Goal: Transaction & Acquisition: Purchase product/service

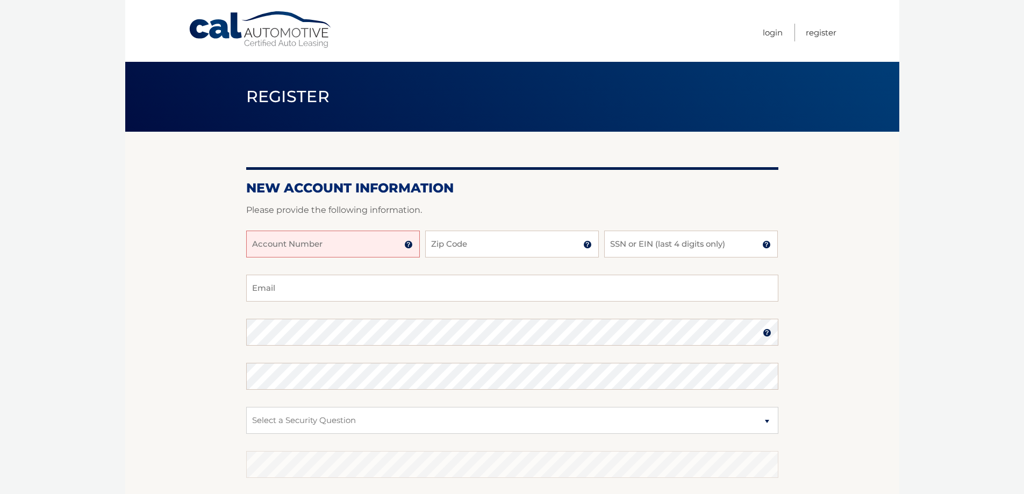
click at [321, 245] on input "Account Number" at bounding box center [333, 244] width 174 height 27
type input "44456001720"
click at [475, 245] on input "Zip Code" at bounding box center [512, 244] width 174 height 27
type input "33069"
type input "midtownelevator@gmail.com"
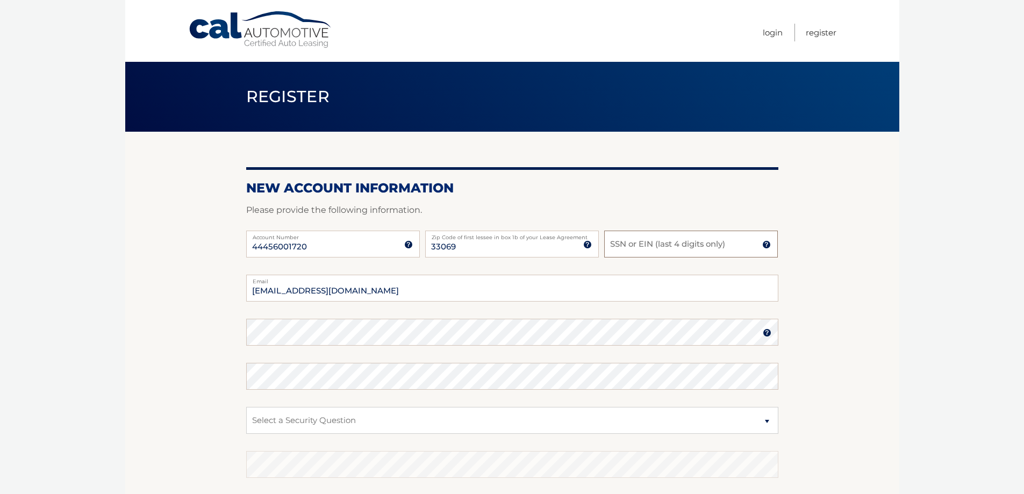
click at [639, 243] on input "SSN or EIN (last 4 digits only)" at bounding box center [691, 244] width 174 height 27
type input "0"
type input "4352"
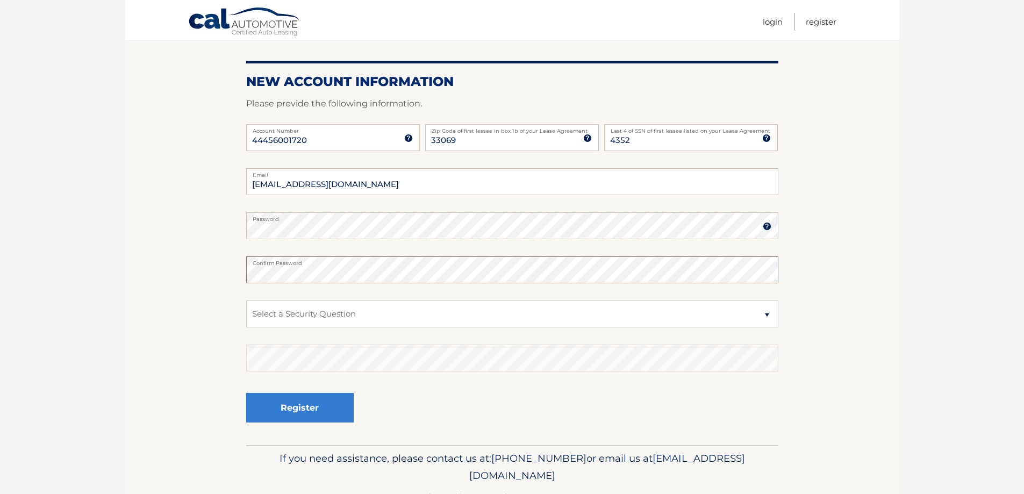
scroll to position [108, 0]
click at [769, 314] on select "Select a Security Question What was the name of your elementary school? What is…" at bounding box center [512, 312] width 532 height 27
select select "1"
click at [246, 299] on select "Select a Security Question What was the name of your elementary school? What is…" at bounding box center [512, 312] width 532 height 27
click at [289, 412] on button "Register" at bounding box center [300, 407] width 108 height 30
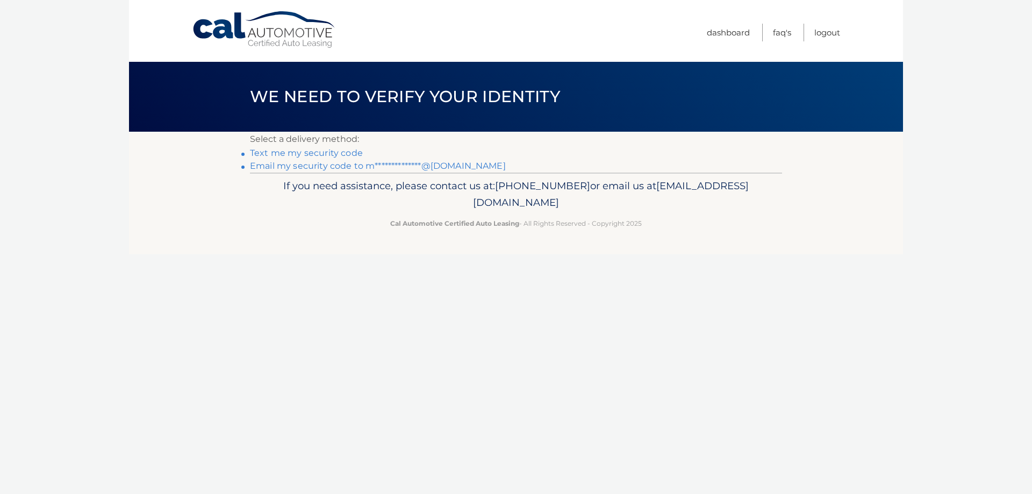
click at [324, 155] on link "Text me my security code" at bounding box center [306, 153] width 113 height 10
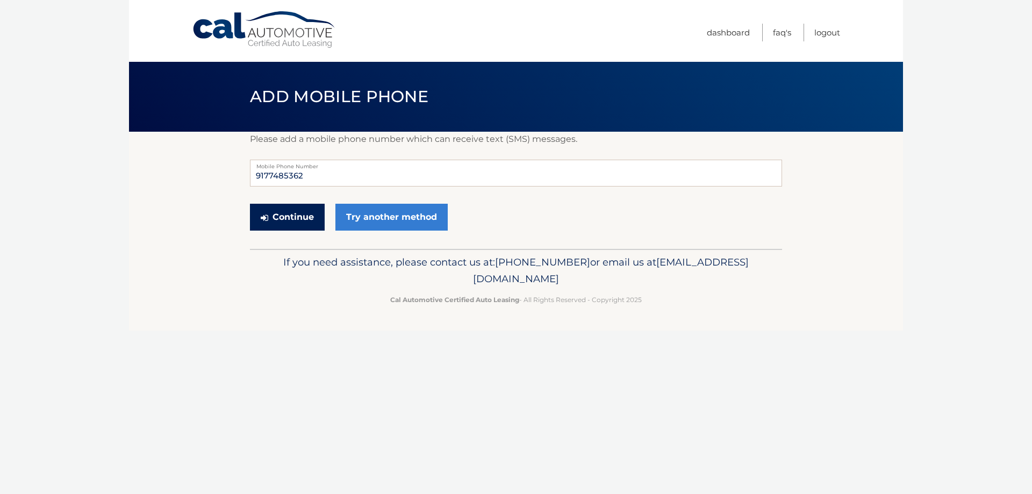
click at [295, 218] on button "Continue" at bounding box center [287, 217] width 75 height 27
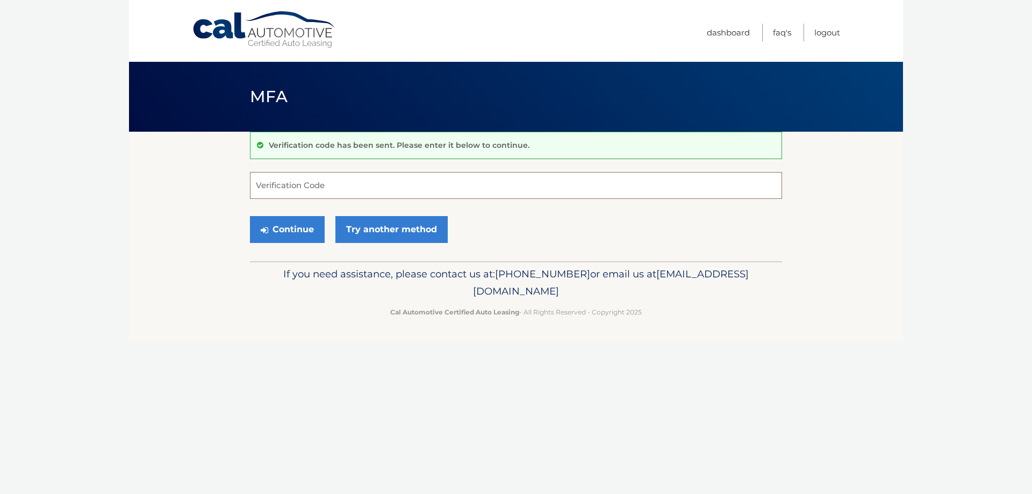
click at [288, 185] on input "Verification Code" at bounding box center [516, 185] width 532 height 27
type input "782670"
click at [302, 233] on button "Continue" at bounding box center [287, 229] width 75 height 27
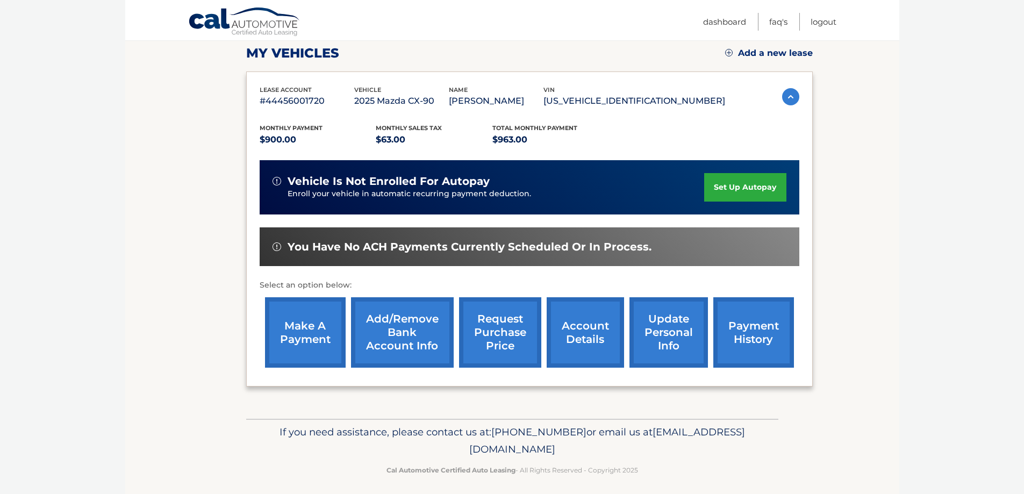
scroll to position [158, 0]
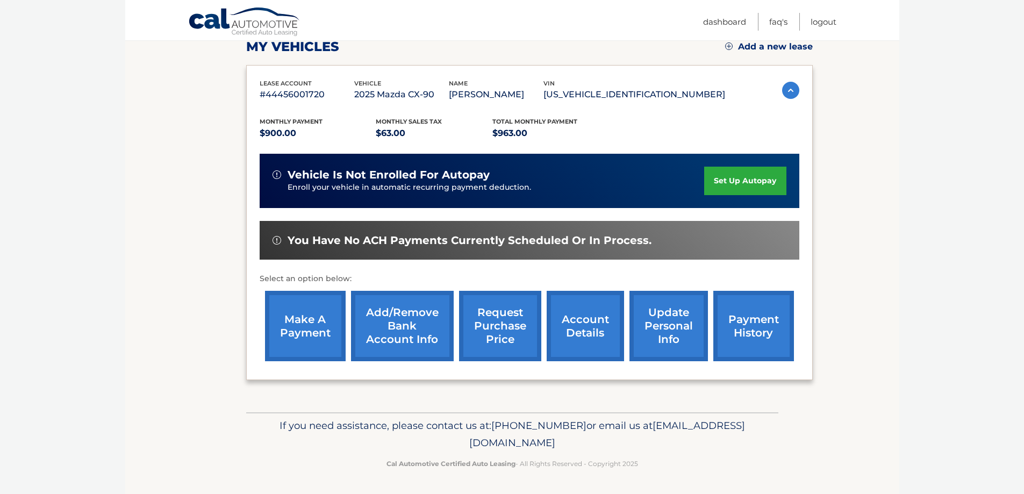
click at [309, 326] on link "make a payment" at bounding box center [305, 326] width 81 height 70
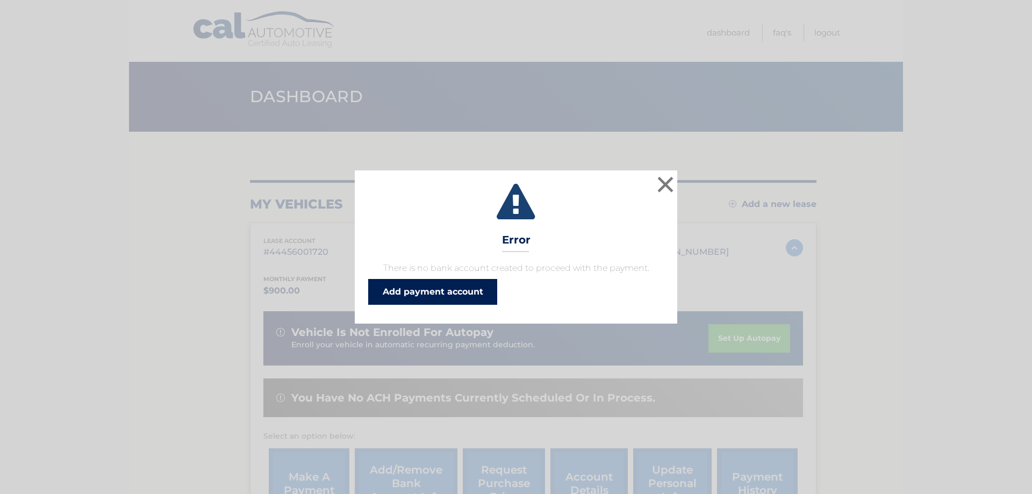
click at [444, 292] on link "Add payment account" at bounding box center [432, 292] width 129 height 26
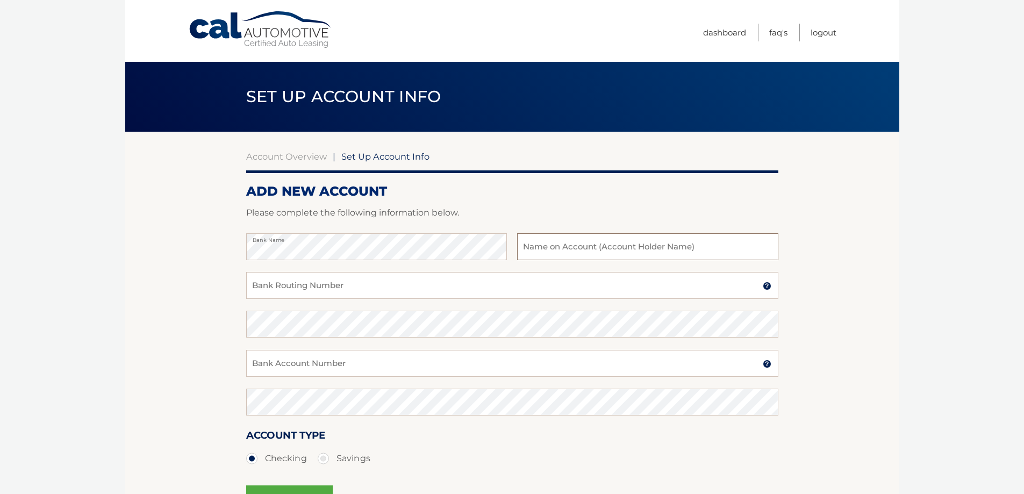
click at [528, 243] on input "text" at bounding box center [647, 246] width 261 height 27
type input "[PERSON_NAME]"
click at [292, 290] on input "Bank Routing Number" at bounding box center [512, 285] width 532 height 27
type input "021000021"
click at [259, 374] on input "Bank Account Number" at bounding box center [512, 363] width 532 height 27
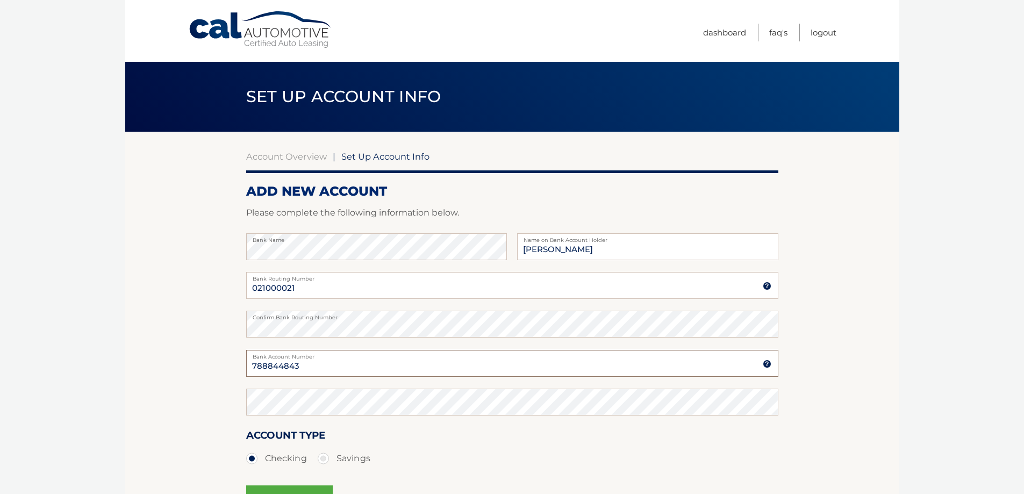
type input "788844843"
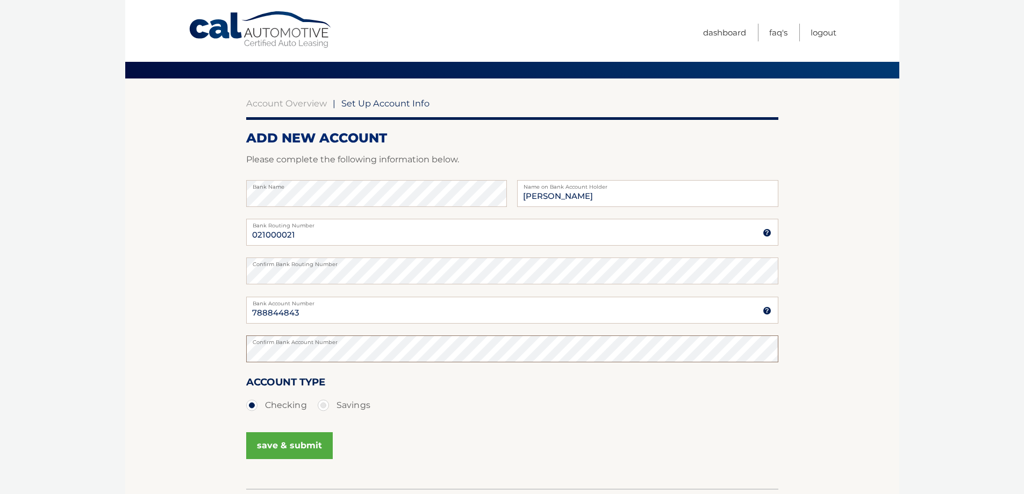
scroll to position [108, 0]
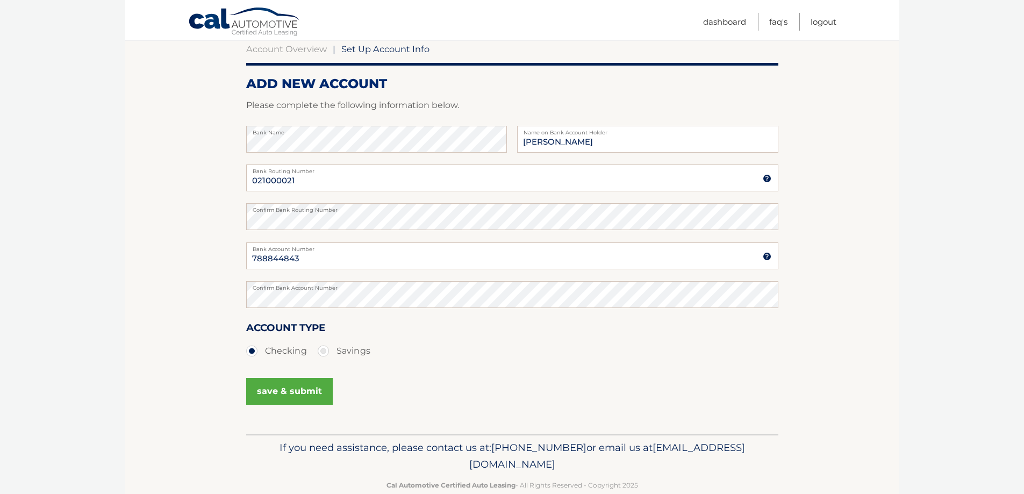
click at [299, 392] on button "save & submit" at bounding box center [289, 391] width 87 height 27
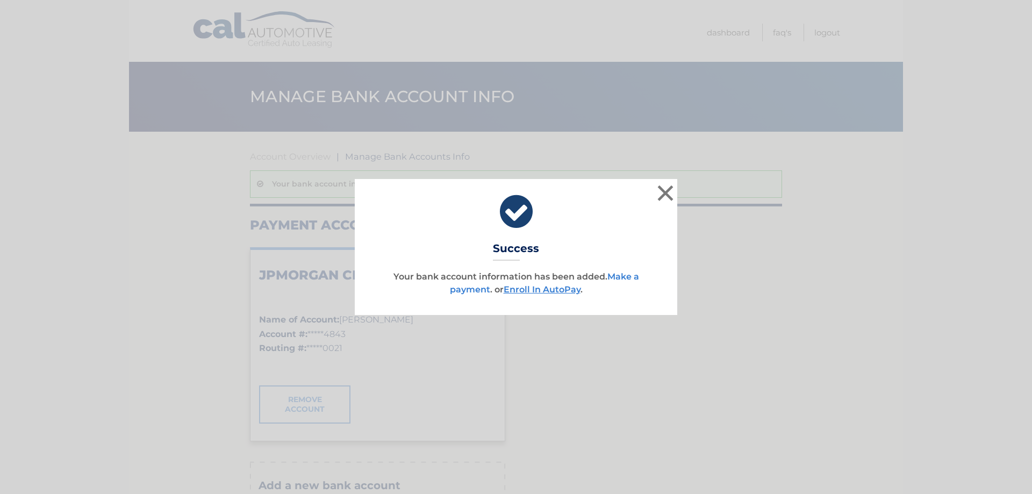
click at [457, 289] on link "Make a payment" at bounding box center [544, 282] width 189 height 23
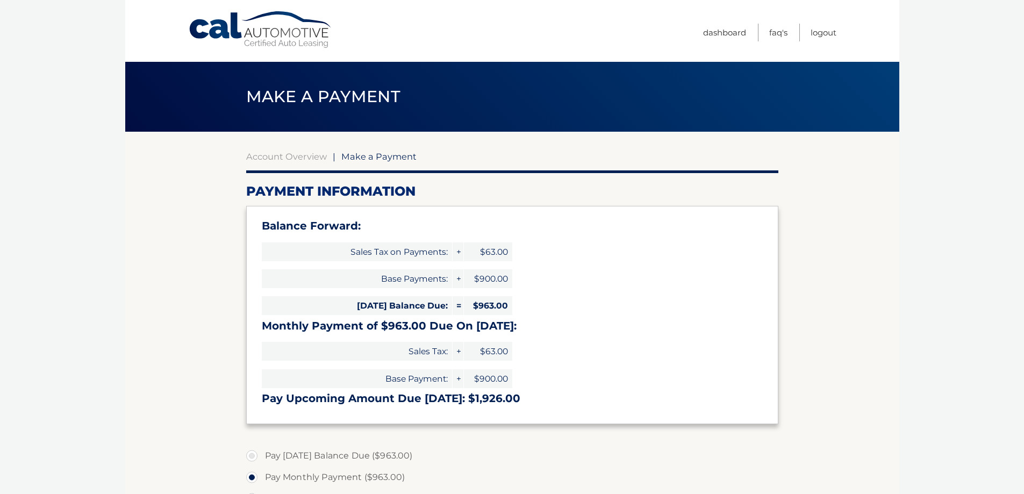
select select "NjJiZmE3ODQtOWQ1Yi00ZTM4LWE0OWItNDNmZTdmZWY3YTZi"
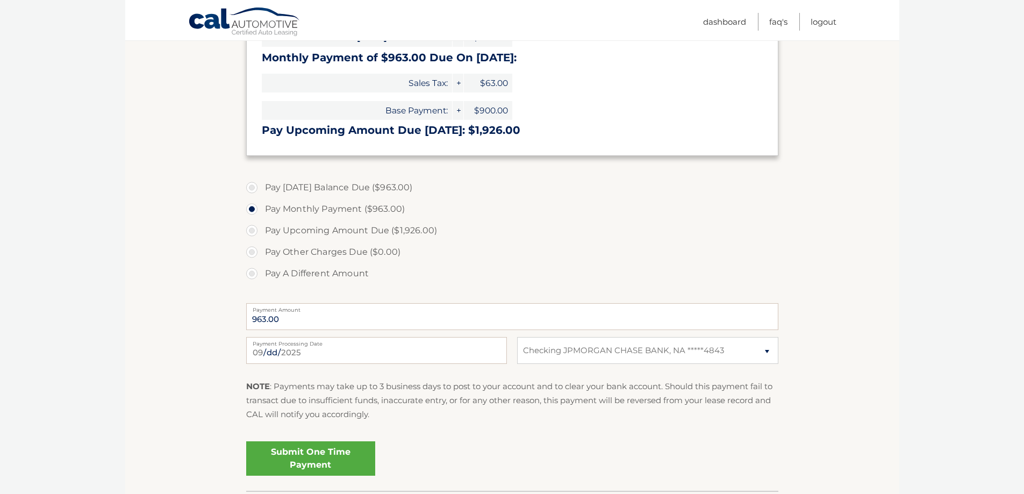
scroll to position [269, 0]
click at [251, 231] on label "Pay Upcoming Amount Due ($1,926.00)" at bounding box center [512, 230] width 532 height 22
click at [251, 231] on input "Pay Upcoming Amount Due ($1,926.00)" at bounding box center [256, 227] width 11 height 17
radio input "true"
type input "1926.00"
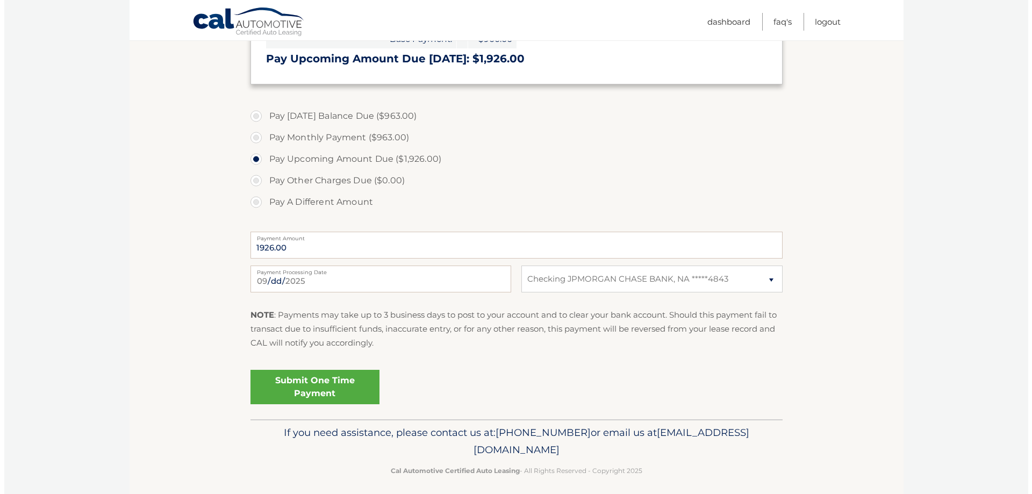
scroll to position [347, 0]
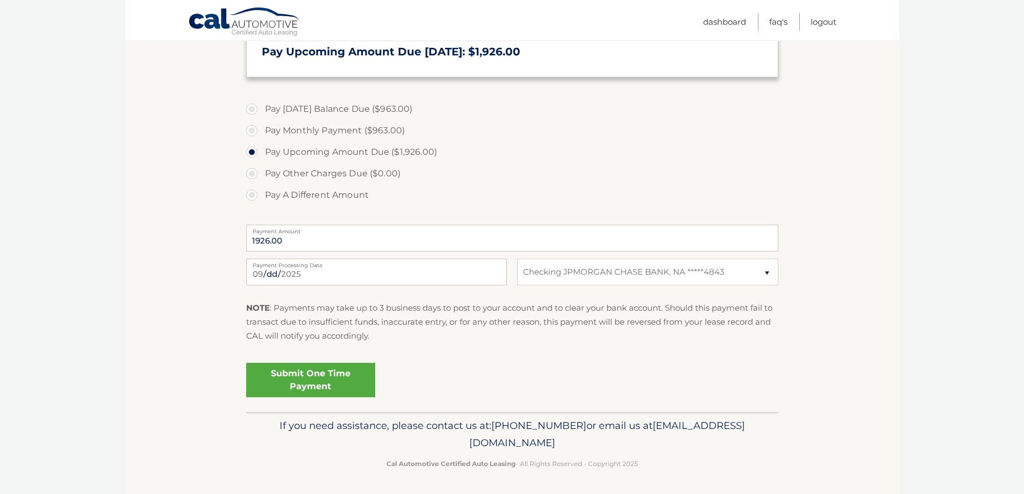
click at [328, 382] on link "Submit One Time Payment" at bounding box center [310, 380] width 129 height 34
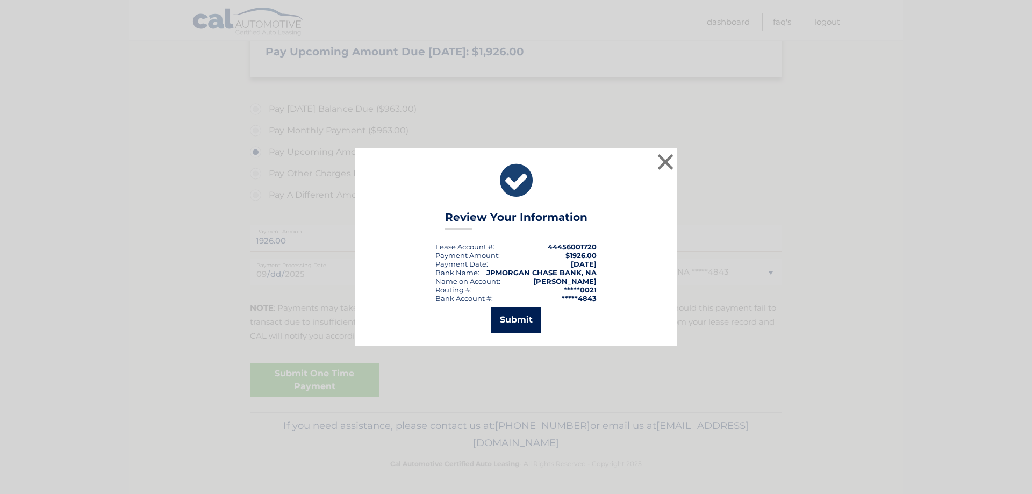
click at [518, 315] on button "Submit" at bounding box center [516, 320] width 50 height 26
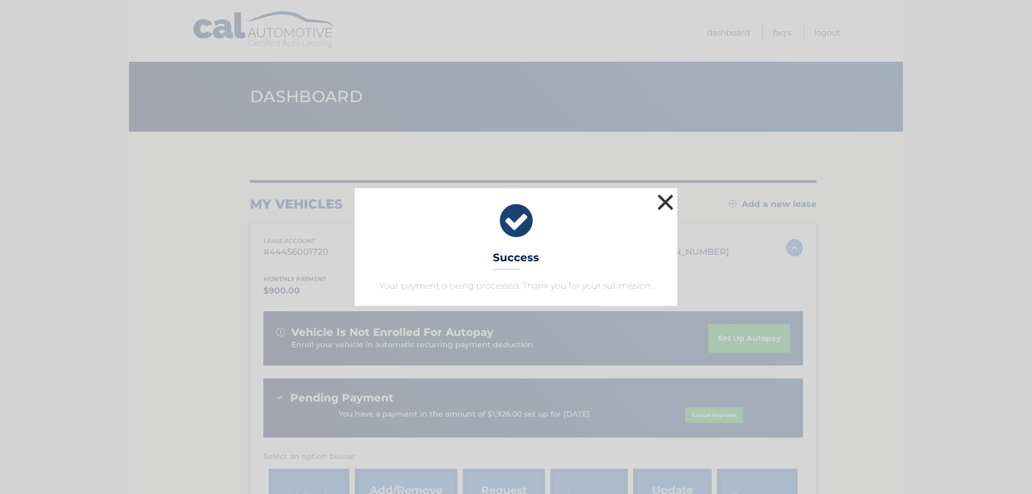
click at [665, 201] on button "×" at bounding box center [666, 202] width 22 height 22
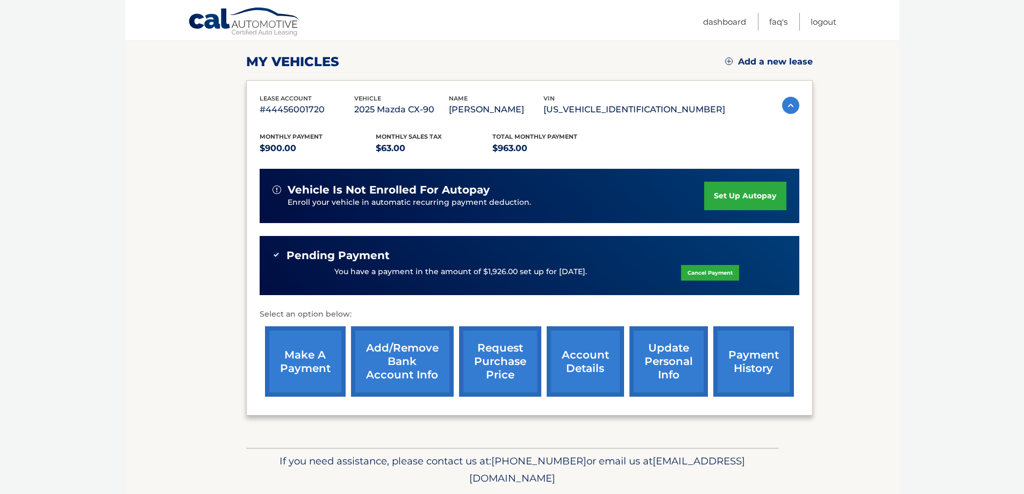
scroll to position [178, 0]
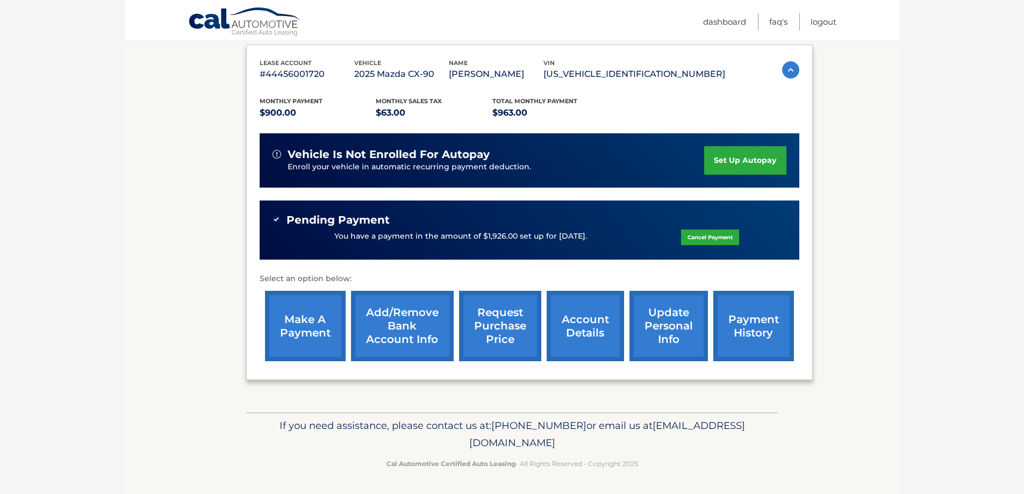
click at [583, 325] on link "account details" at bounding box center [585, 326] width 77 height 70
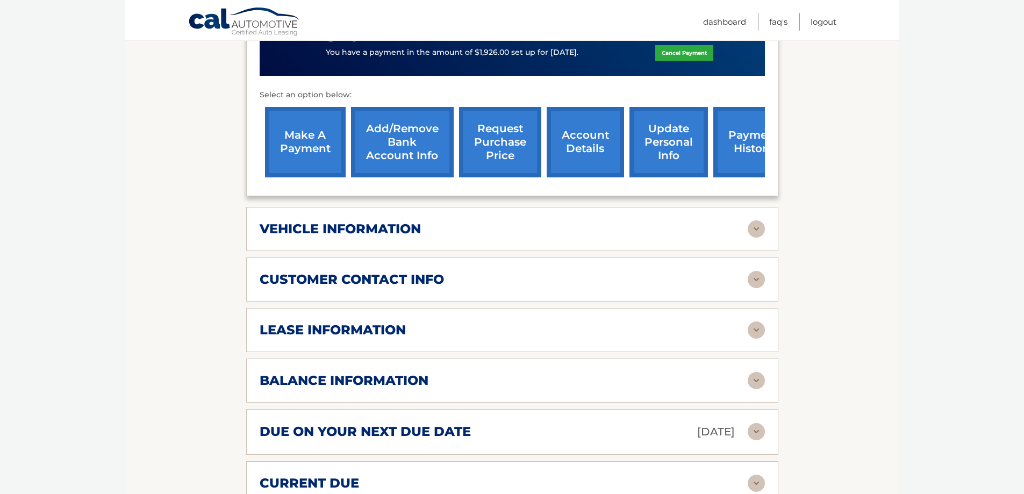
scroll to position [484, 0]
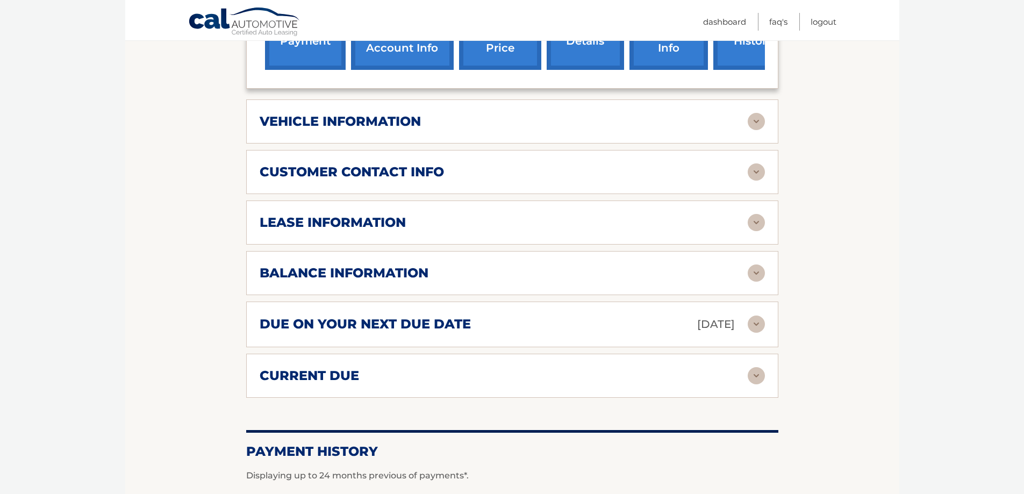
click at [754, 222] on img at bounding box center [756, 222] width 17 height 17
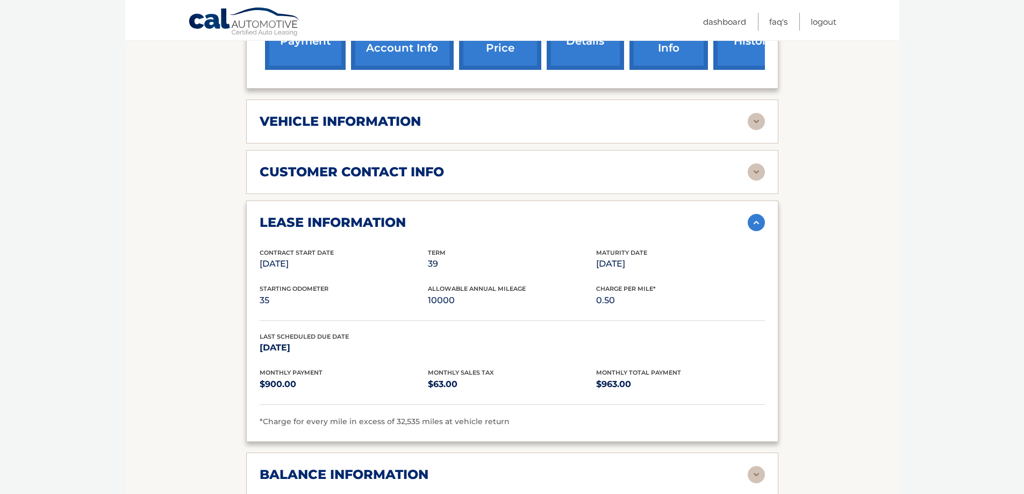
scroll to position [645, 0]
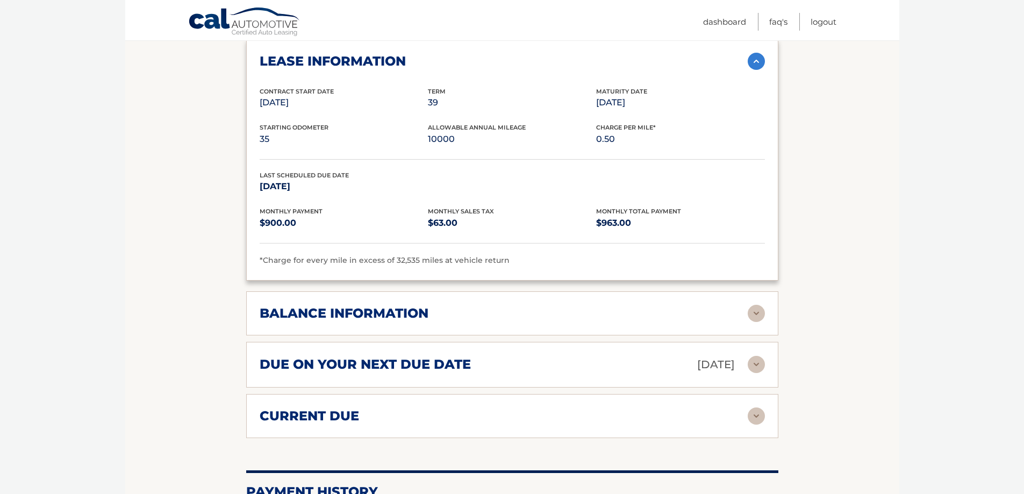
click at [762, 416] on img at bounding box center [756, 415] width 17 height 17
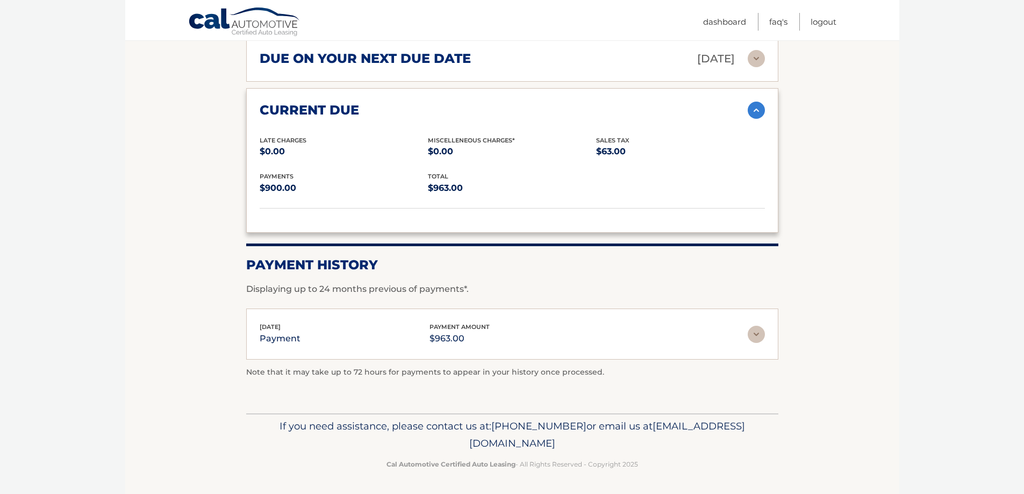
scroll to position [952, 0]
click at [755, 334] on img at bounding box center [756, 333] width 17 height 17
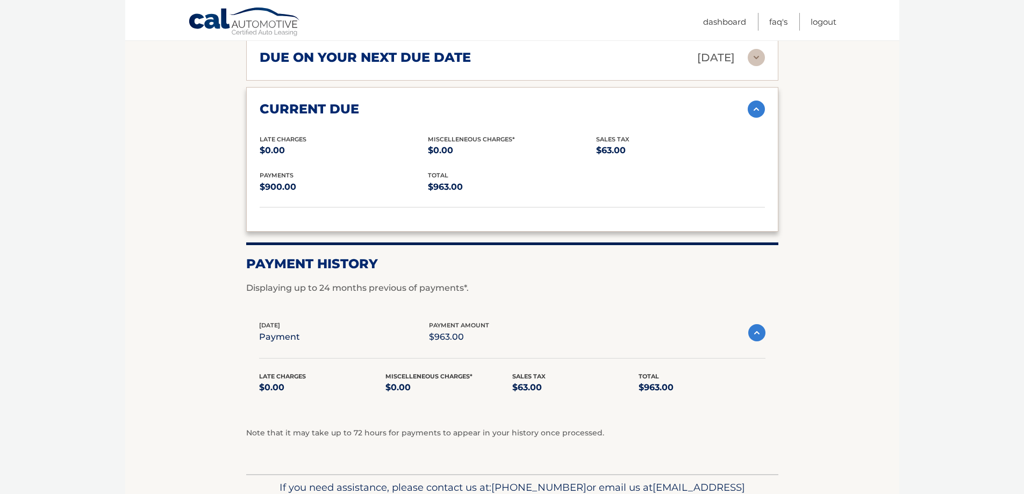
click at [755, 334] on img at bounding box center [756, 332] width 17 height 17
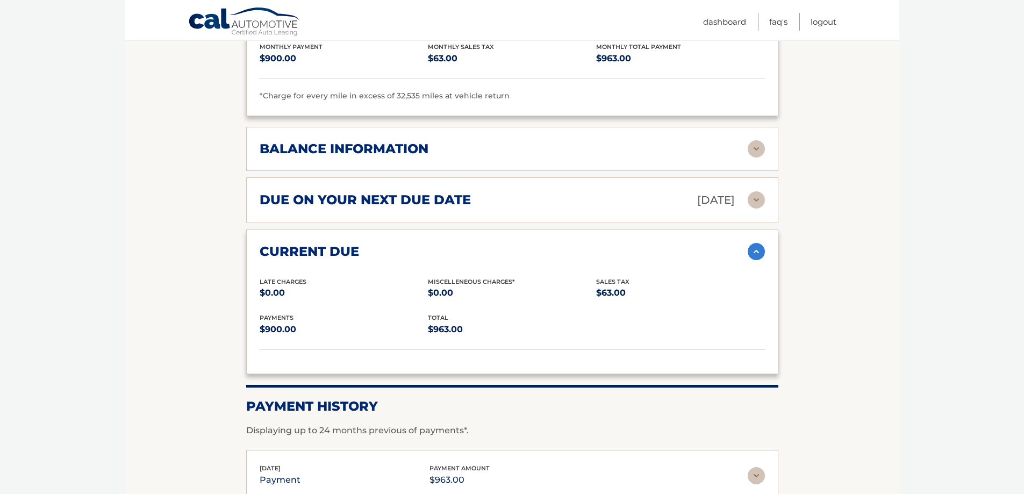
scroll to position [683, 0]
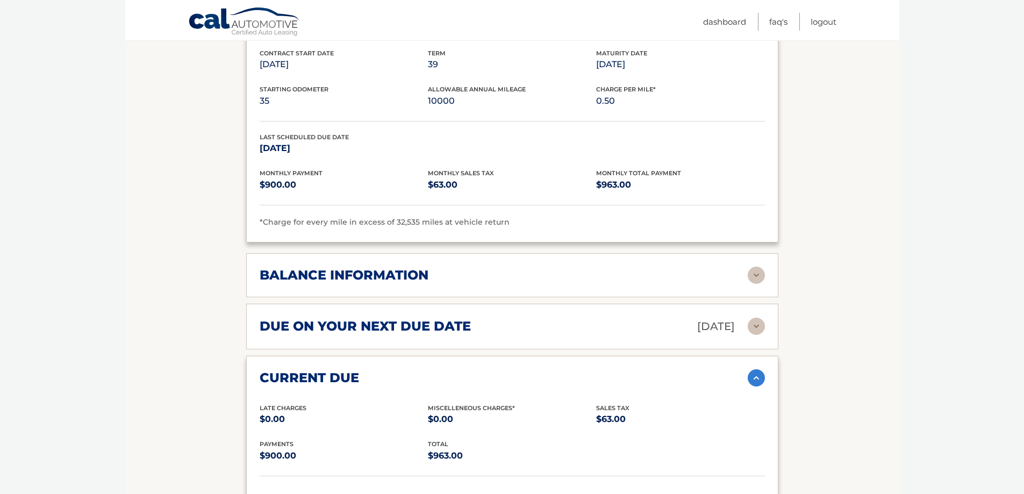
click at [753, 273] on img at bounding box center [756, 275] width 17 height 17
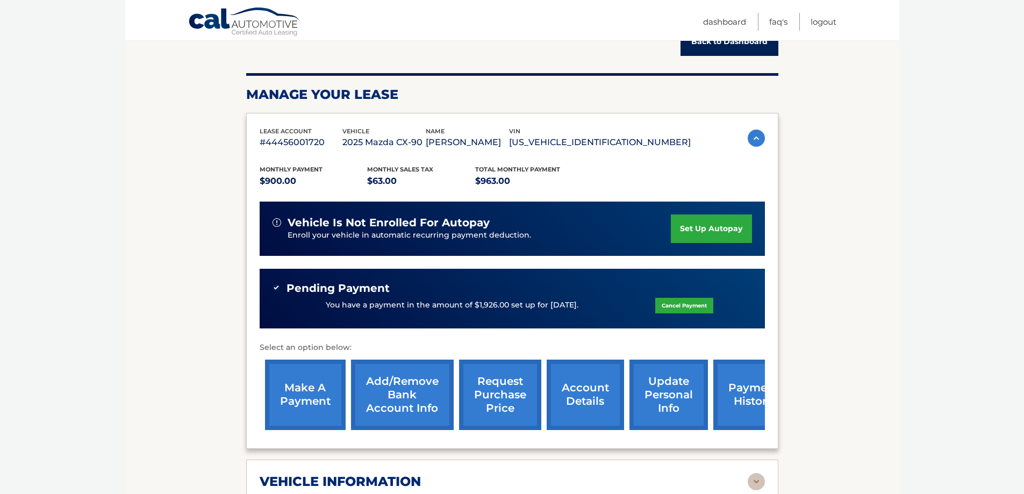
scroll to position [0, 0]
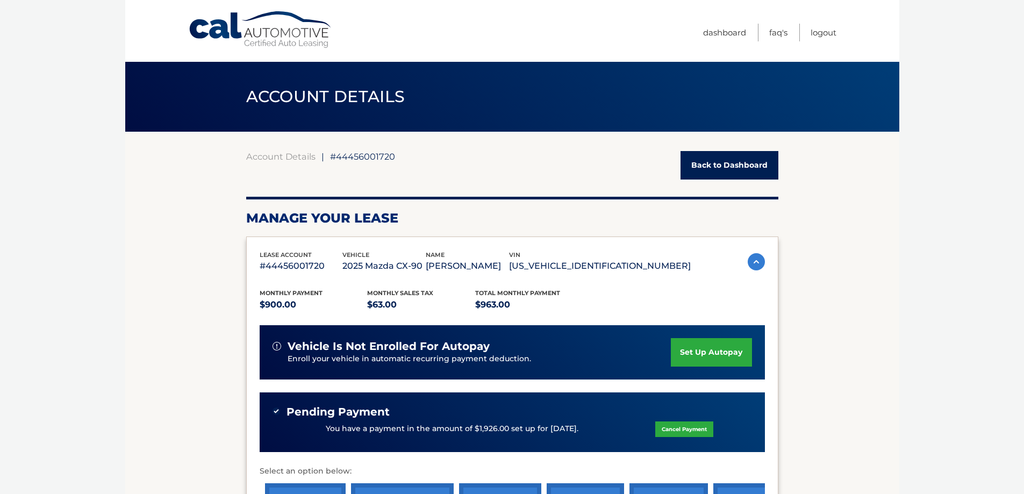
click at [727, 167] on link "Back to Dashboard" at bounding box center [730, 165] width 98 height 28
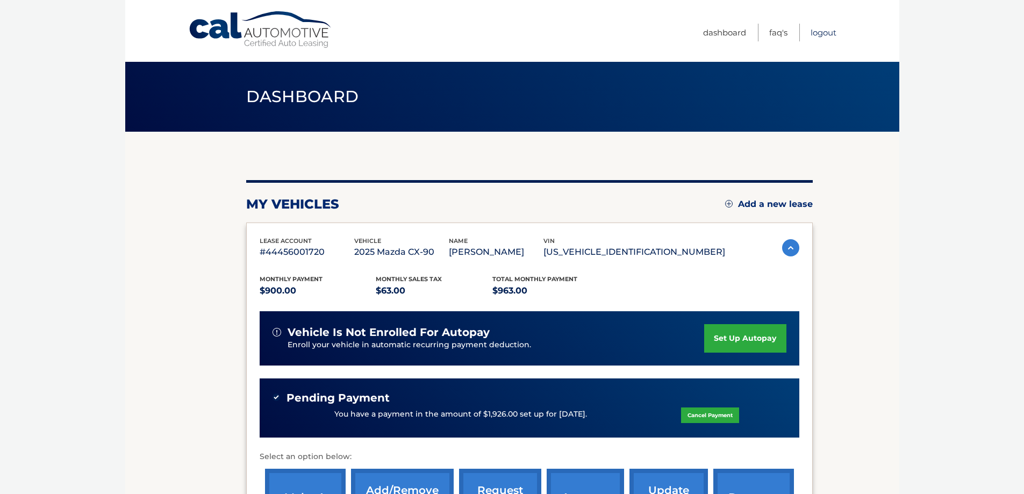
click at [822, 32] on link "Logout" at bounding box center [824, 33] width 26 height 18
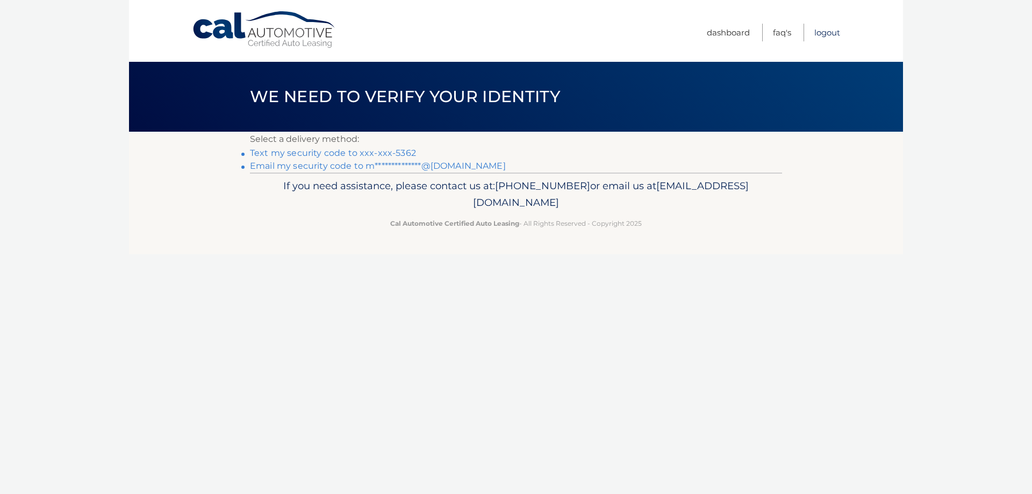
click at [825, 31] on link "Logout" at bounding box center [827, 33] width 26 height 18
